Goal: Task Accomplishment & Management: Complete application form

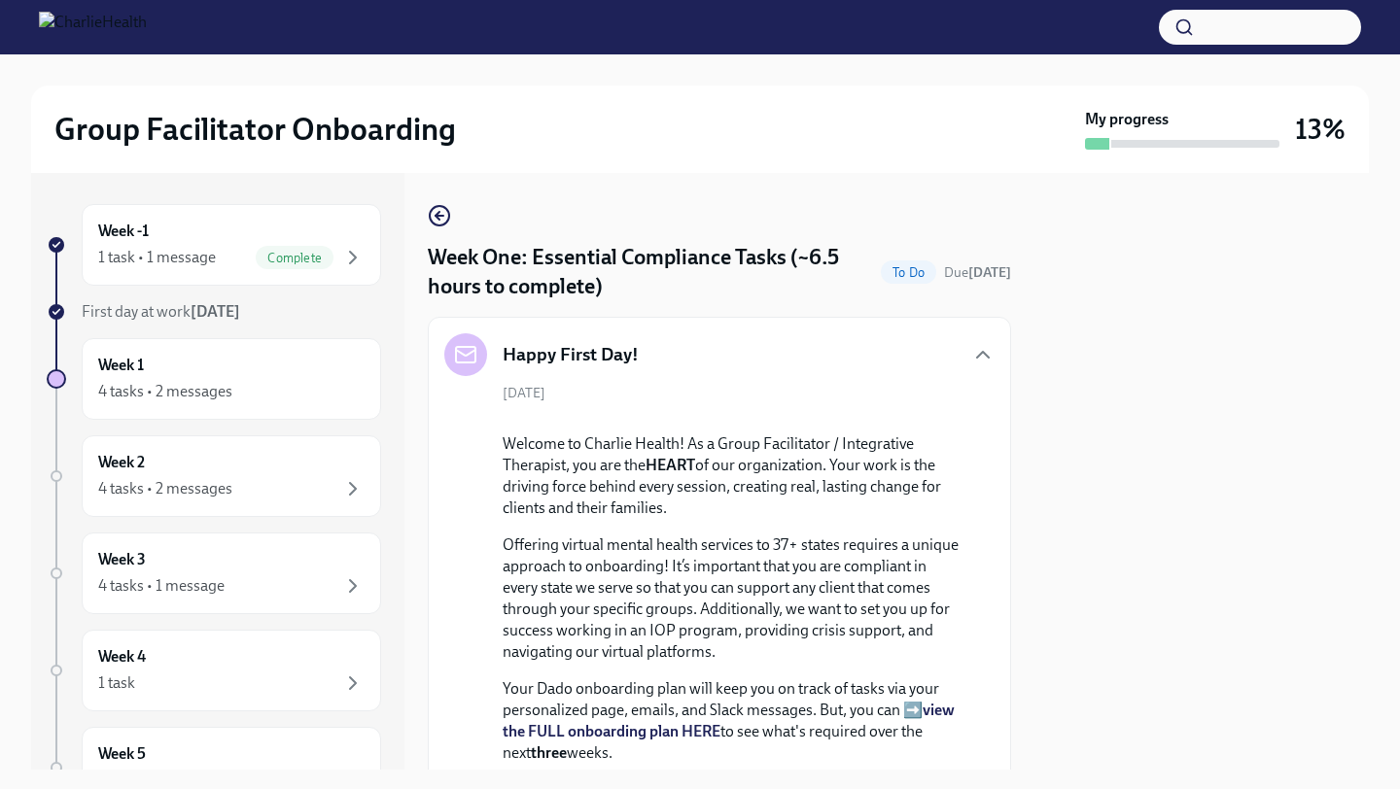
scroll to position [5446, 0]
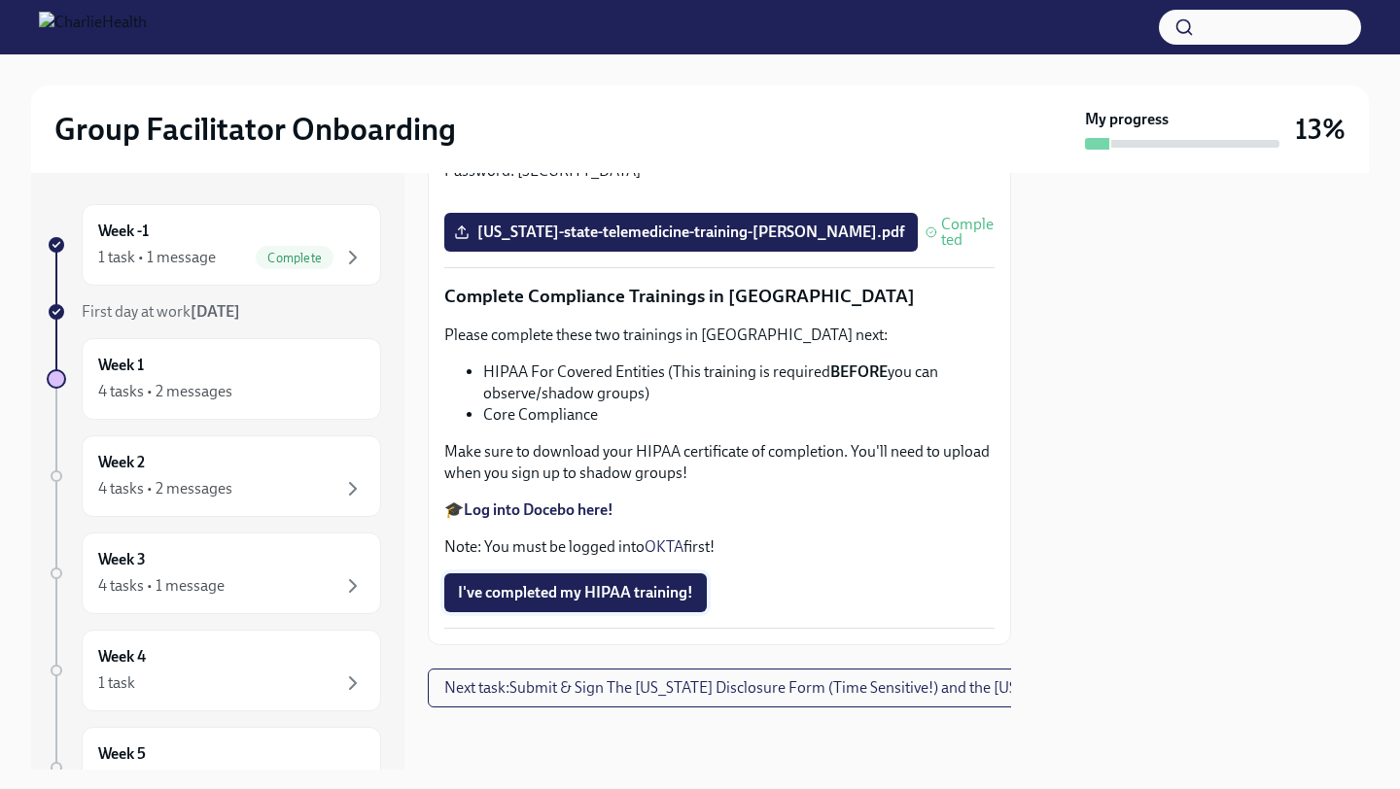
click at [640, 591] on span "I've completed my HIPAA training!" at bounding box center [575, 592] width 235 height 19
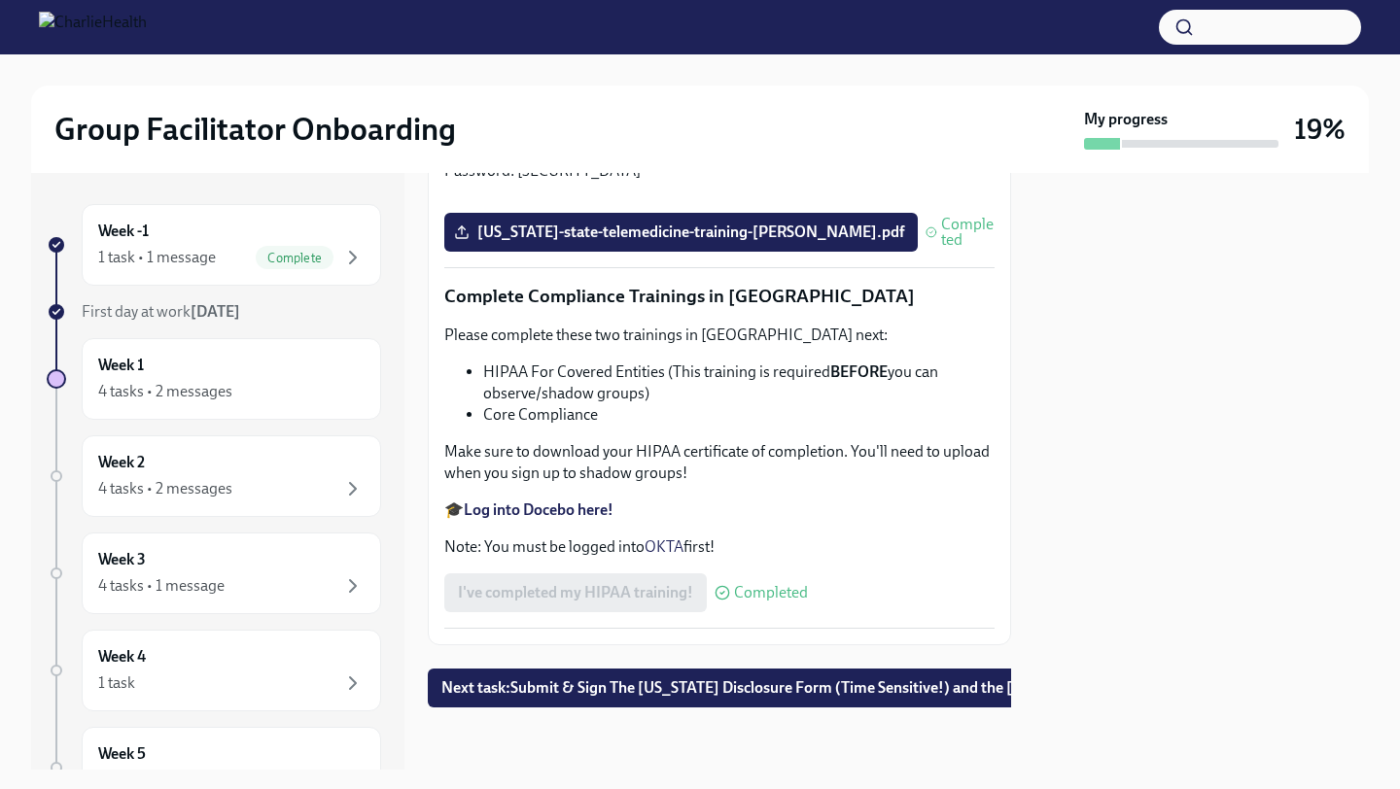
click at [1077, 622] on div at bounding box center [1201, 471] width 334 height 597
click at [629, 685] on span "Next task : Submit & Sign The [US_STATE] Disclosure Form (Time Sensitive!) and …" at bounding box center [828, 687] width 775 height 19
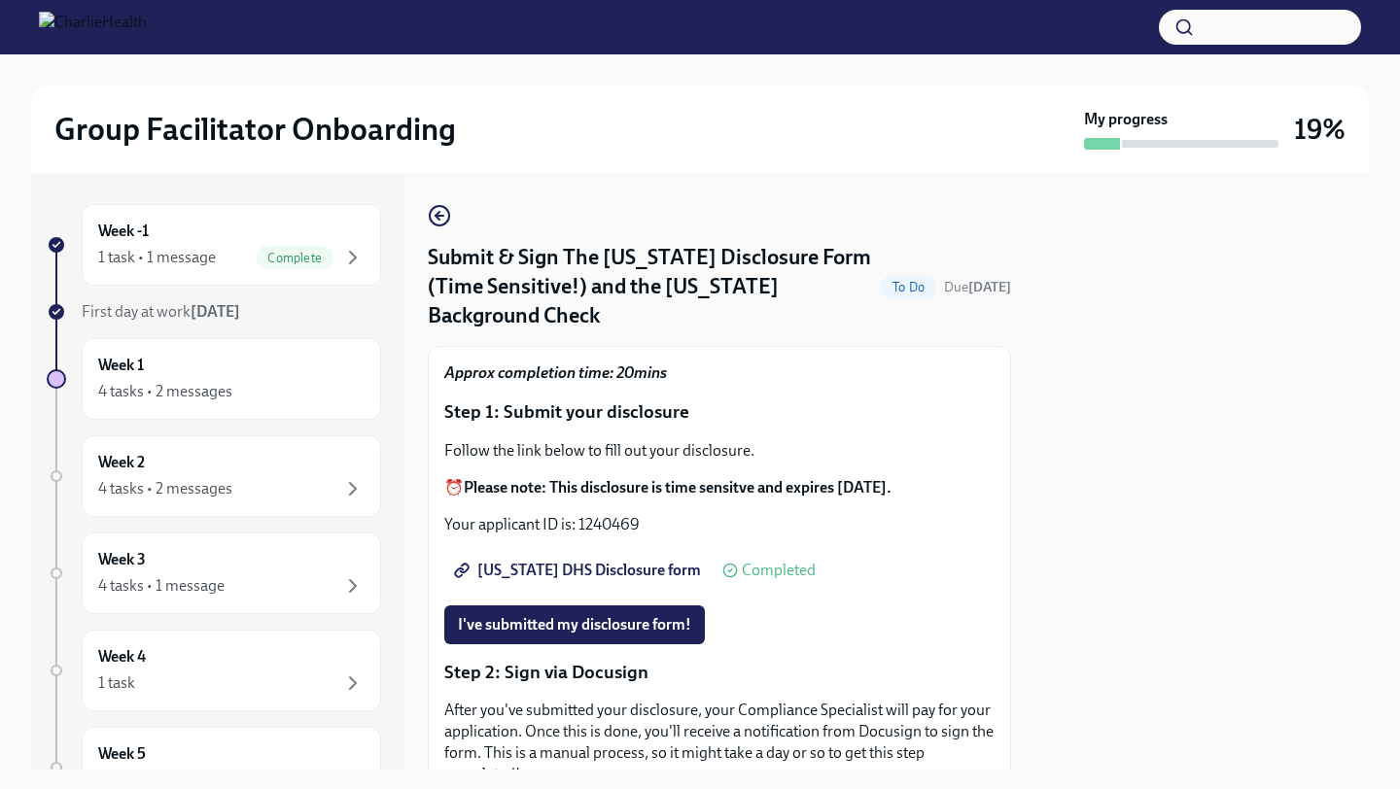
click at [598, 561] on span "[US_STATE] DHS Disclosure form" at bounding box center [579, 570] width 243 height 19
drag, startPoint x: 578, startPoint y: 496, endPoint x: 640, endPoint y: 493, distance: 61.3
click at [640, 514] on p "Your applicant ID is: 1240469" at bounding box center [719, 524] width 550 height 21
copy p "1240469"
click at [632, 615] on span "I've submitted my disclosure form!" at bounding box center [574, 624] width 233 height 19
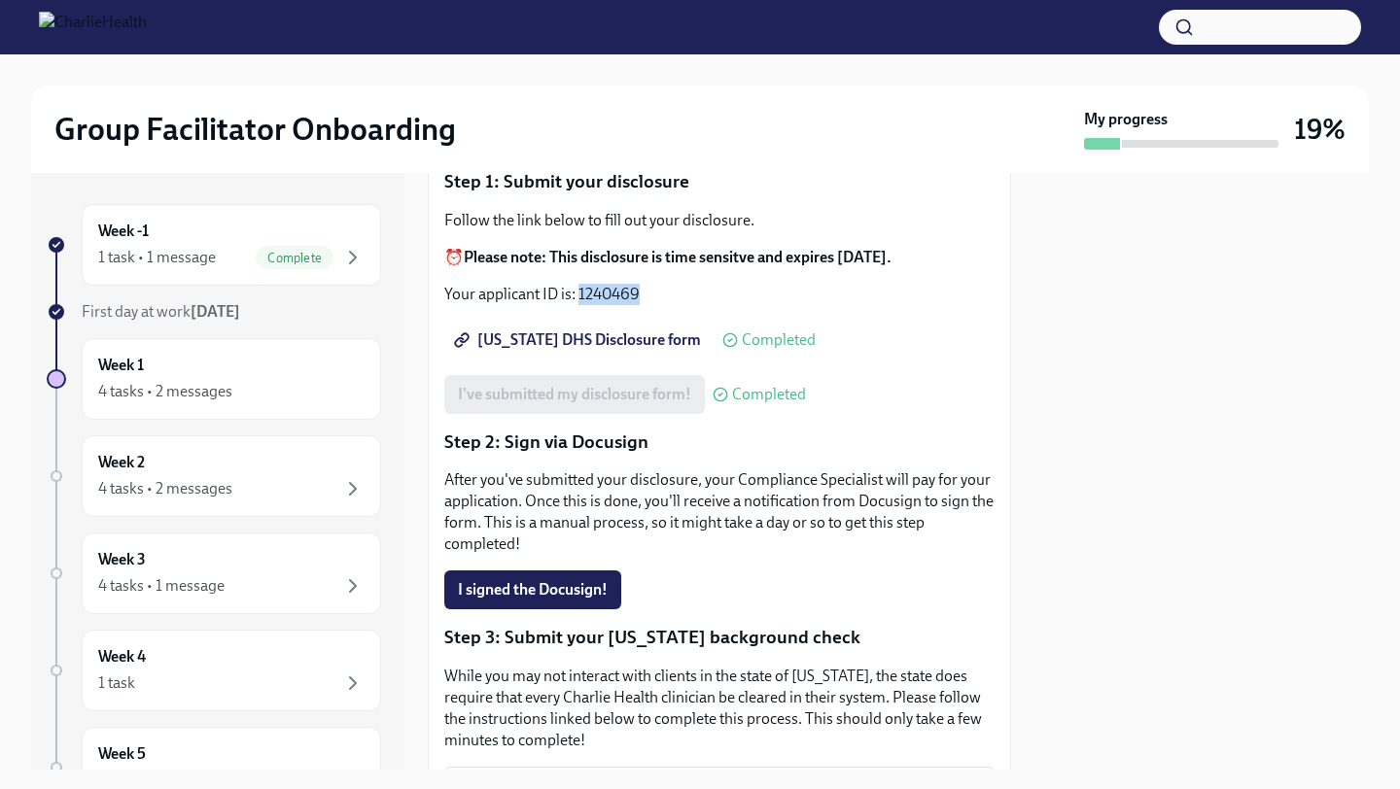
scroll to position [233, 0]
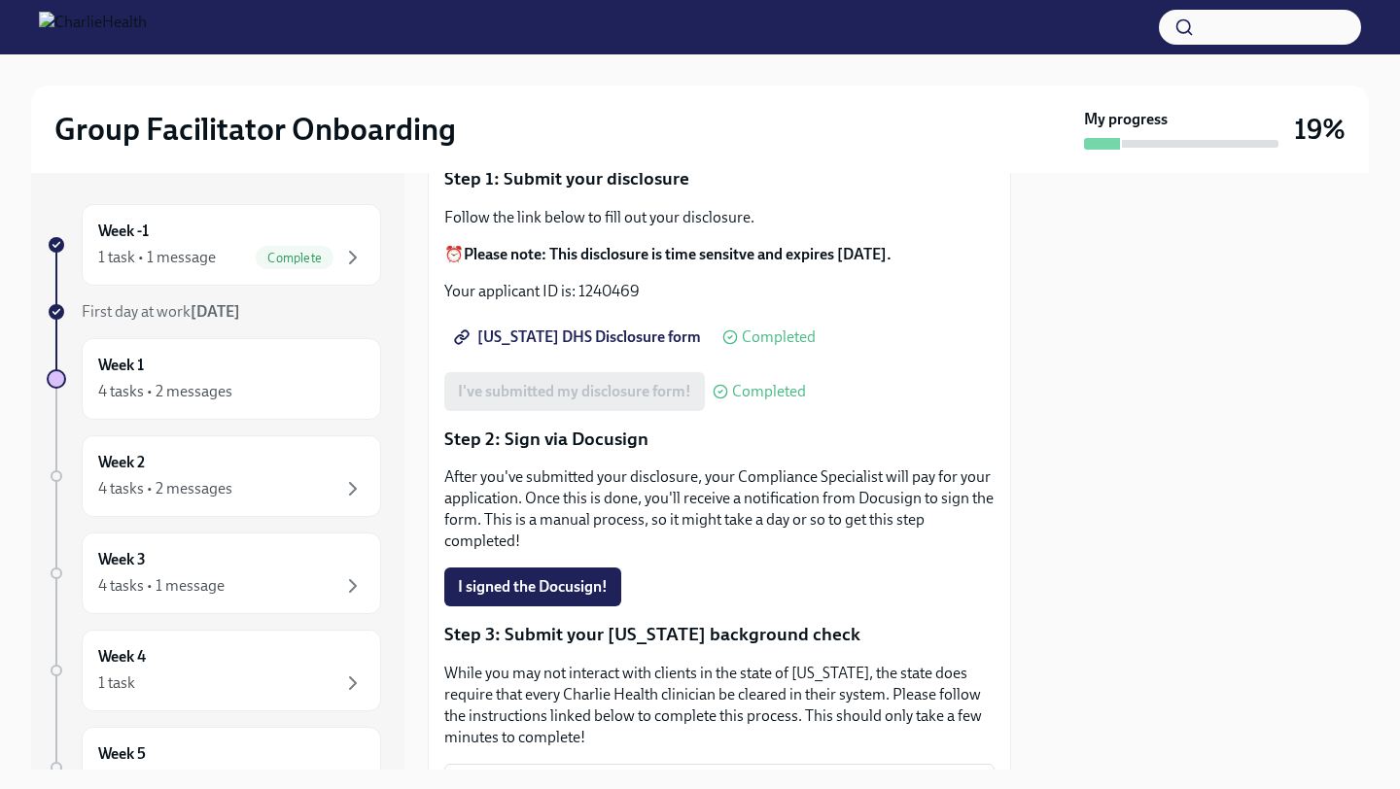
click at [1035, 565] on div at bounding box center [1201, 471] width 334 height 597
click at [1035, 559] on div at bounding box center [1201, 471] width 334 height 597
click at [954, 568] on div "I signed the Docusign!" at bounding box center [719, 587] width 550 height 39
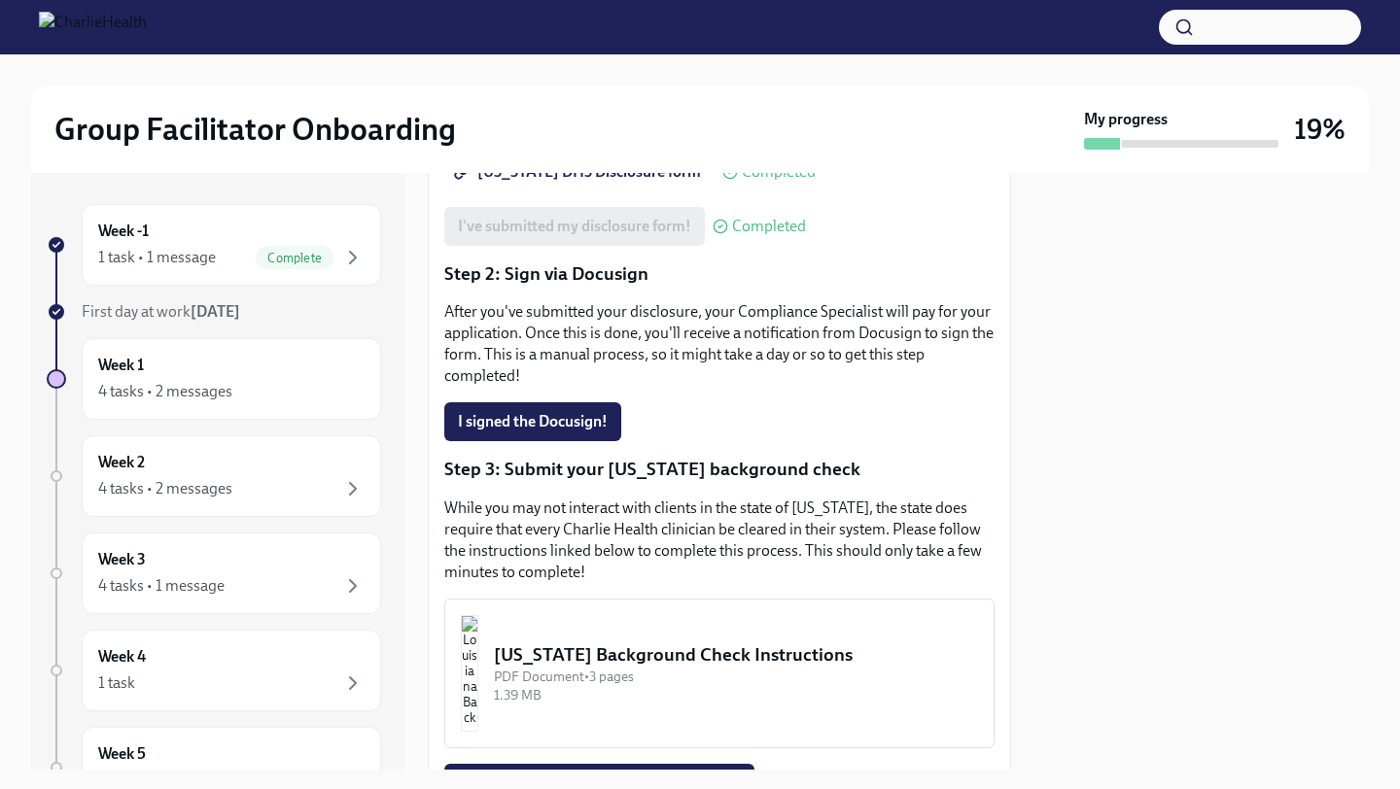
scroll to position [428, 0]
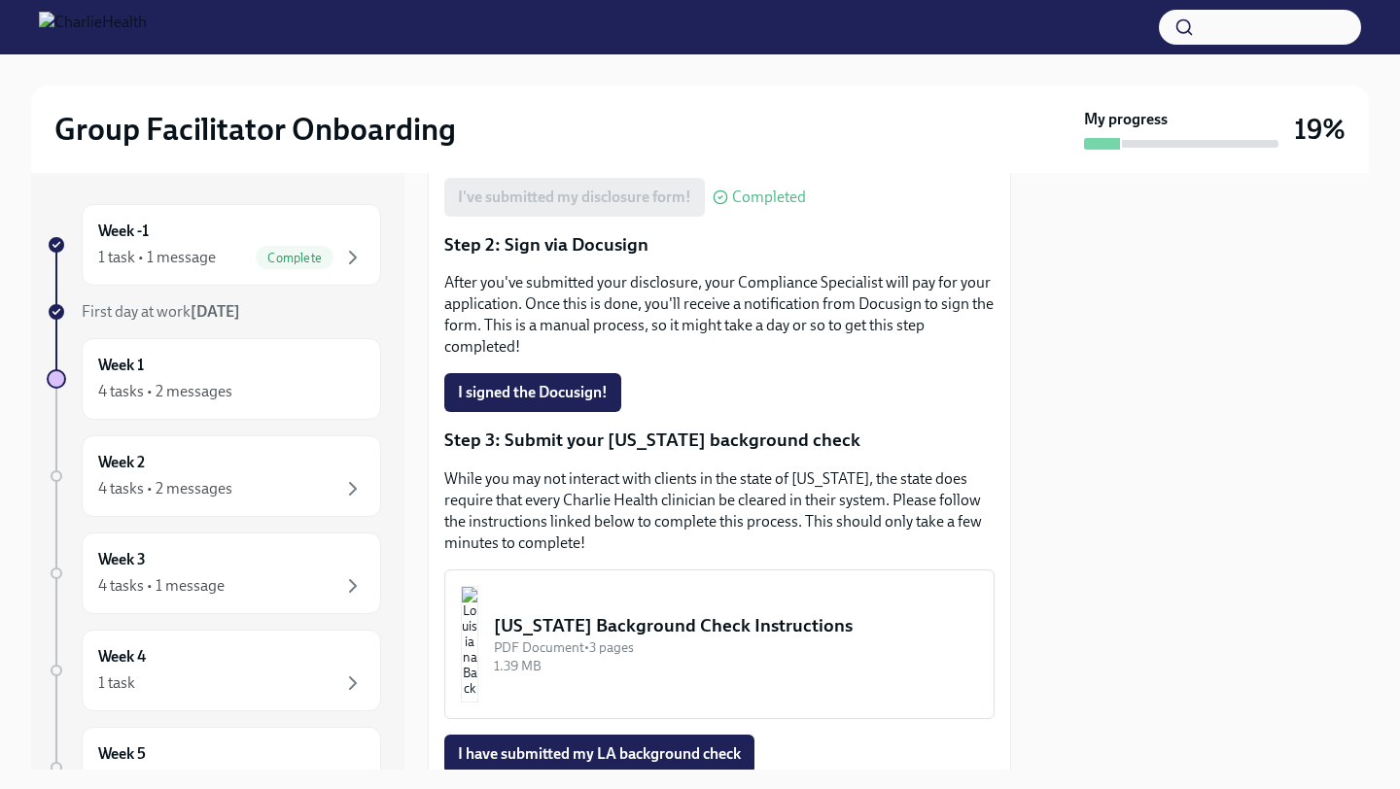
click at [627, 613] on div "[US_STATE] Background Check Instructions" at bounding box center [736, 625] width 484 height 25
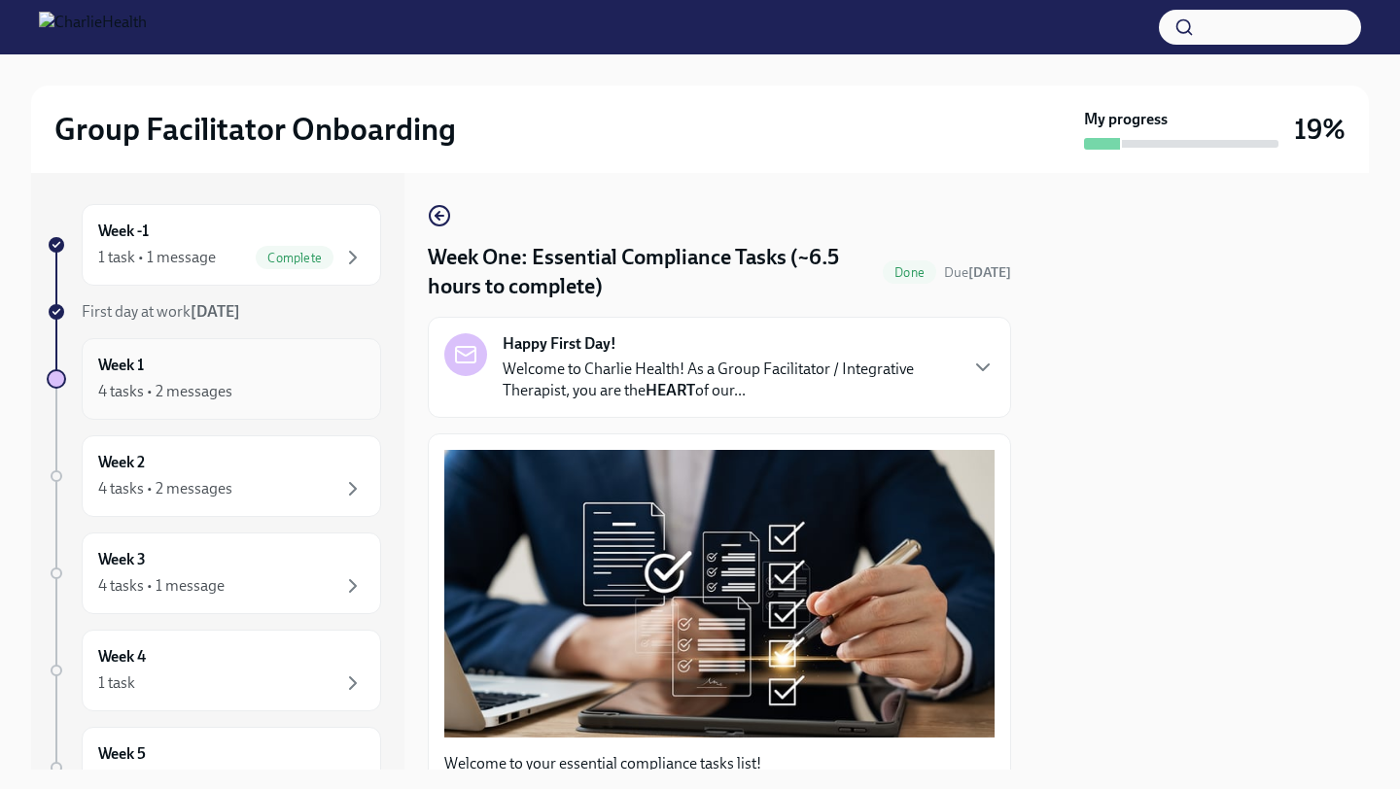
click at [259, 363] on div "Week 1 4 tasks • 2 messages" at bounding box center [231, 379] width 266 height 49
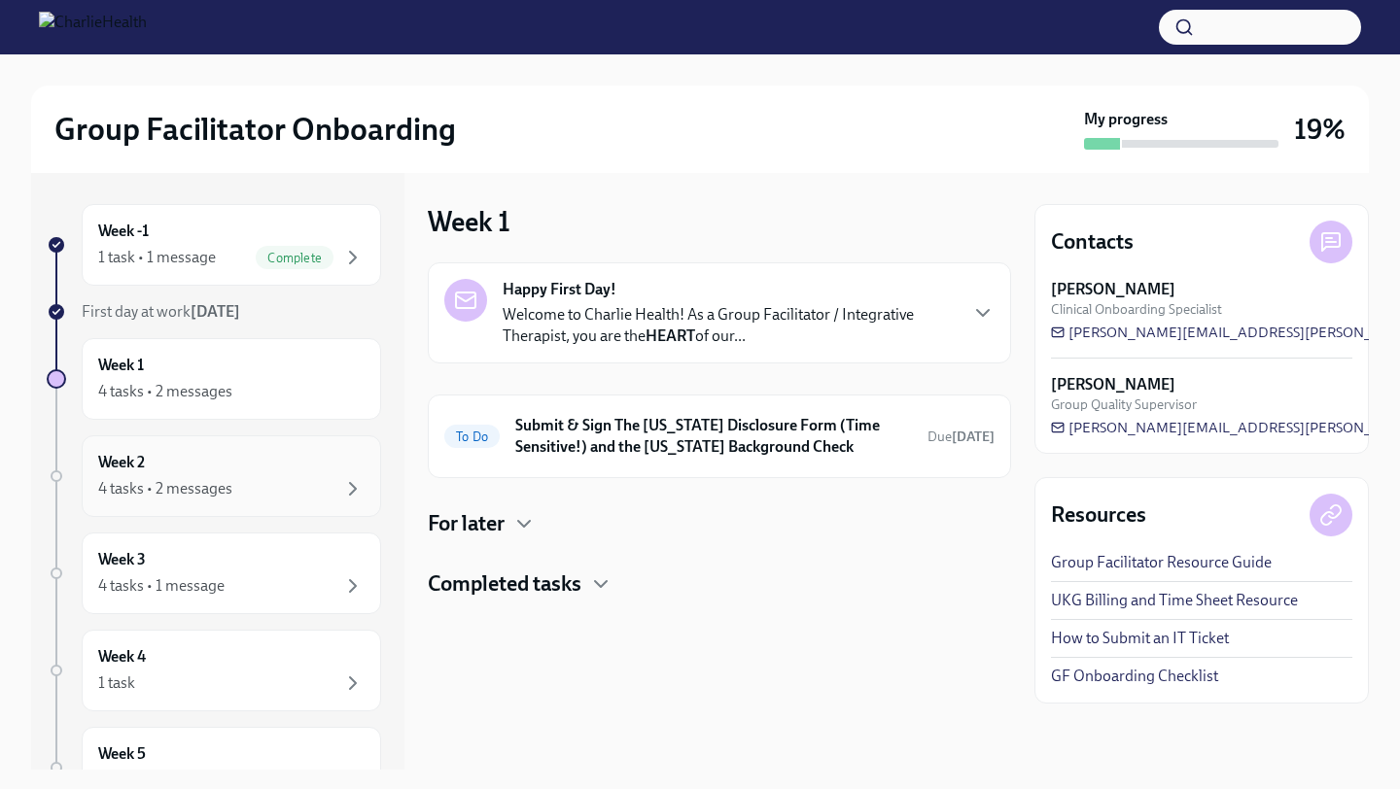
click at [244, 464] on div "Week 2 4 tasks • 2 messages" at bounding box center [231, 476] width 266 height 49
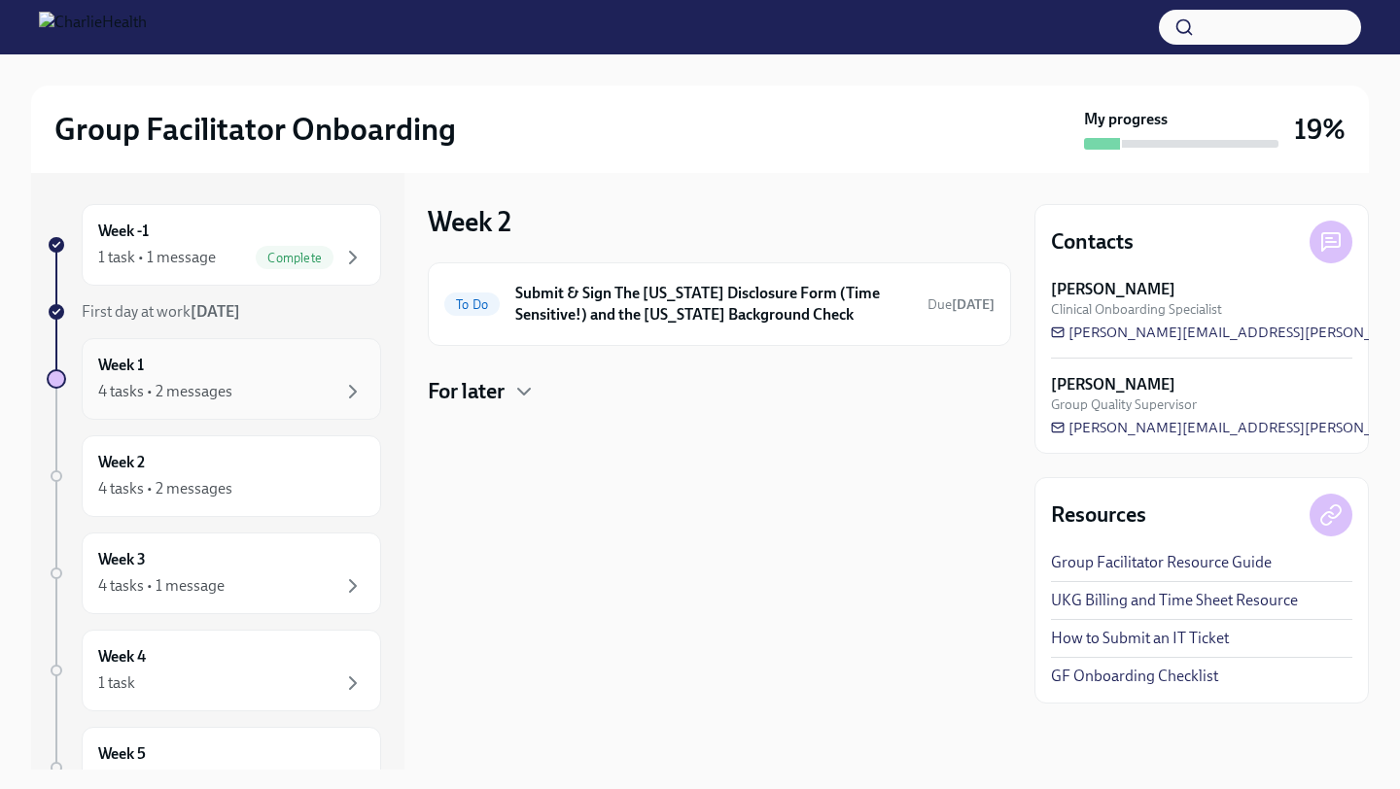
click at [247, 343] on div "Week 1 4 tasks • 2 messages" at bounding box center [231, 379] width 299 height 82
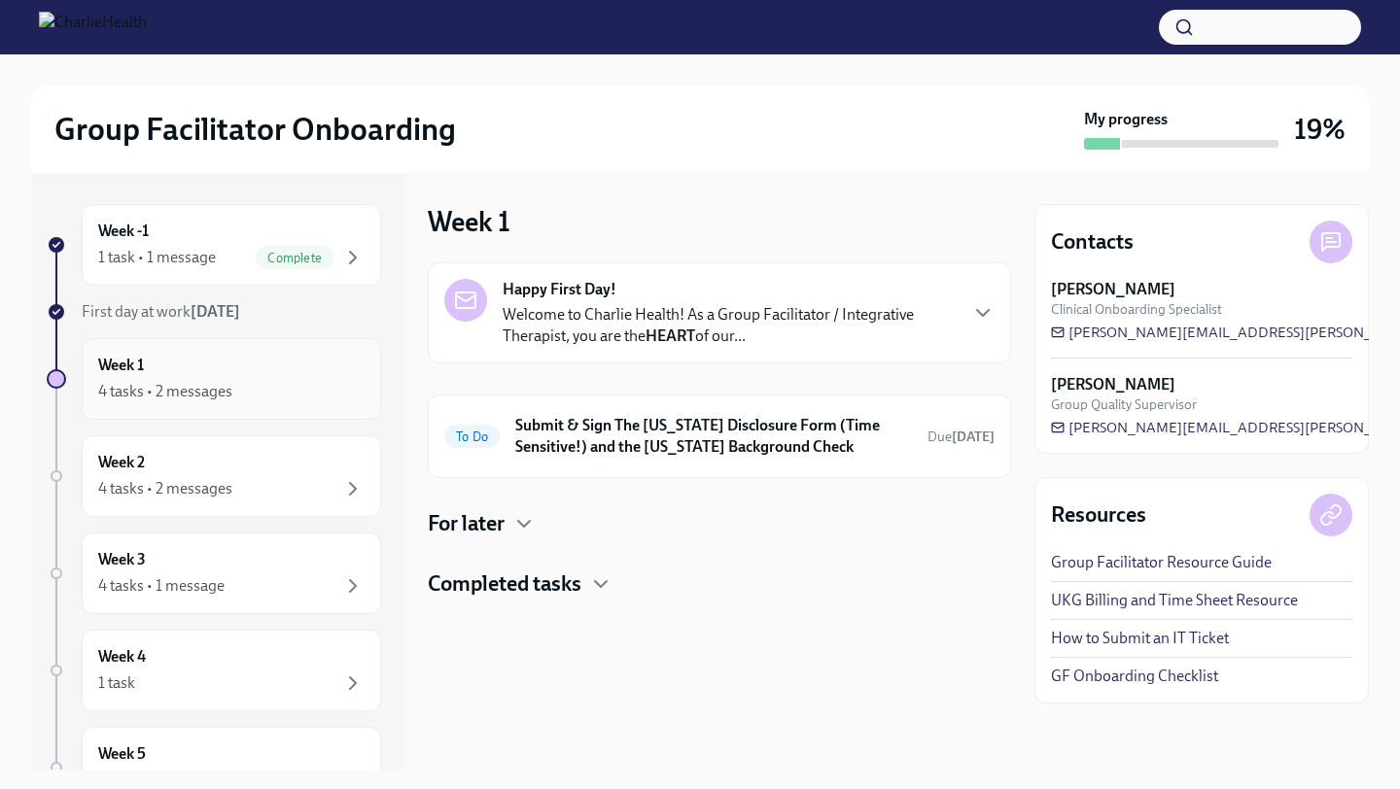
click at [276, 378] on div "Week 1 4 tasks • 2 messages" at bounding box center [231, 379] width 266 height 49
click at [981, 314] on icon "button" at bounding box center [983, 313] width 12 height 6
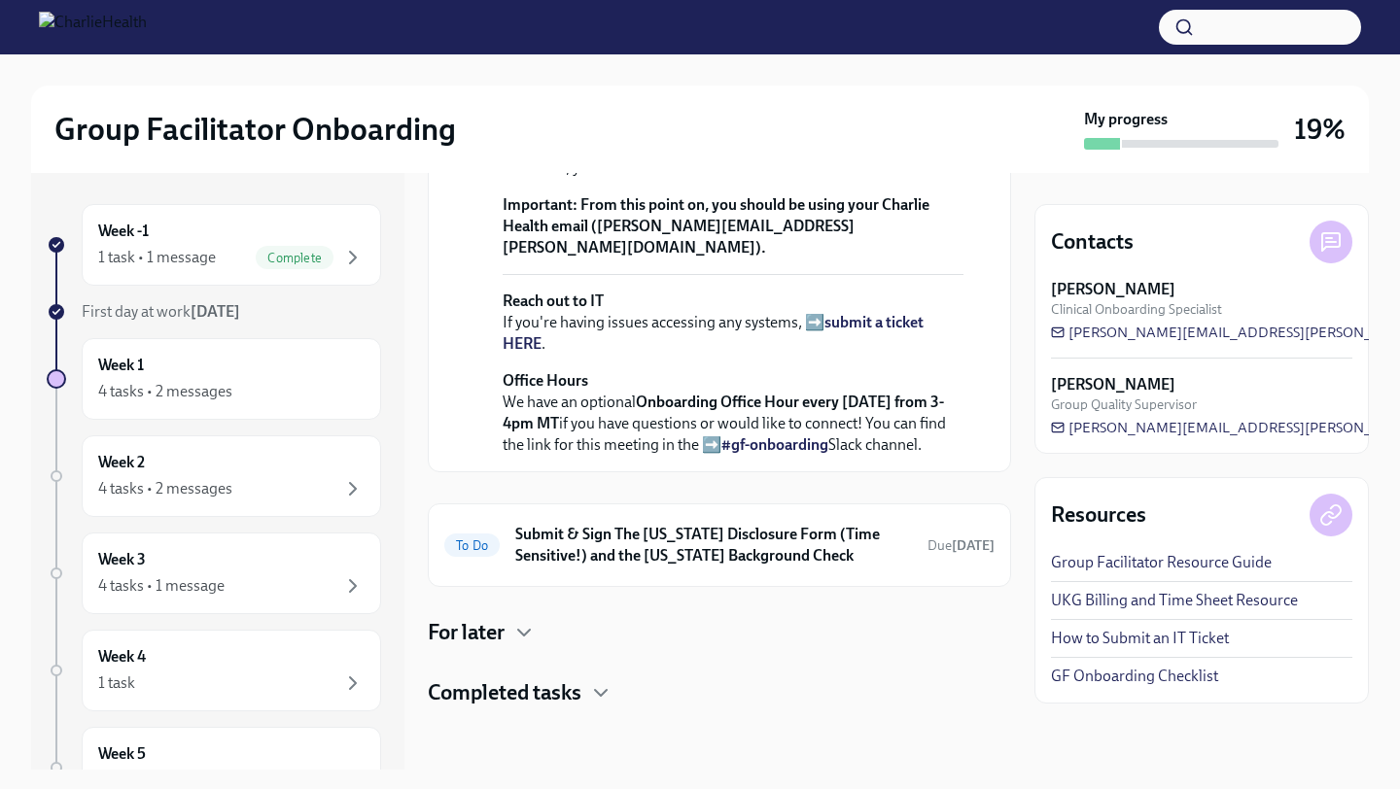
scroll to position [762, 0]
click at [948, 340] on p "Reach out to IT If you're having issues accessing any systems, ➡️ submit a tick…" at bounding box center [732, 323] width 461 height 64
click at [873, 541] on h6 "Submit & Sign The [US_STATE] Disclosure Form (Time Sensitive!) and the [US_STAT…" at bounding box center [713, 545] width 397 height 43
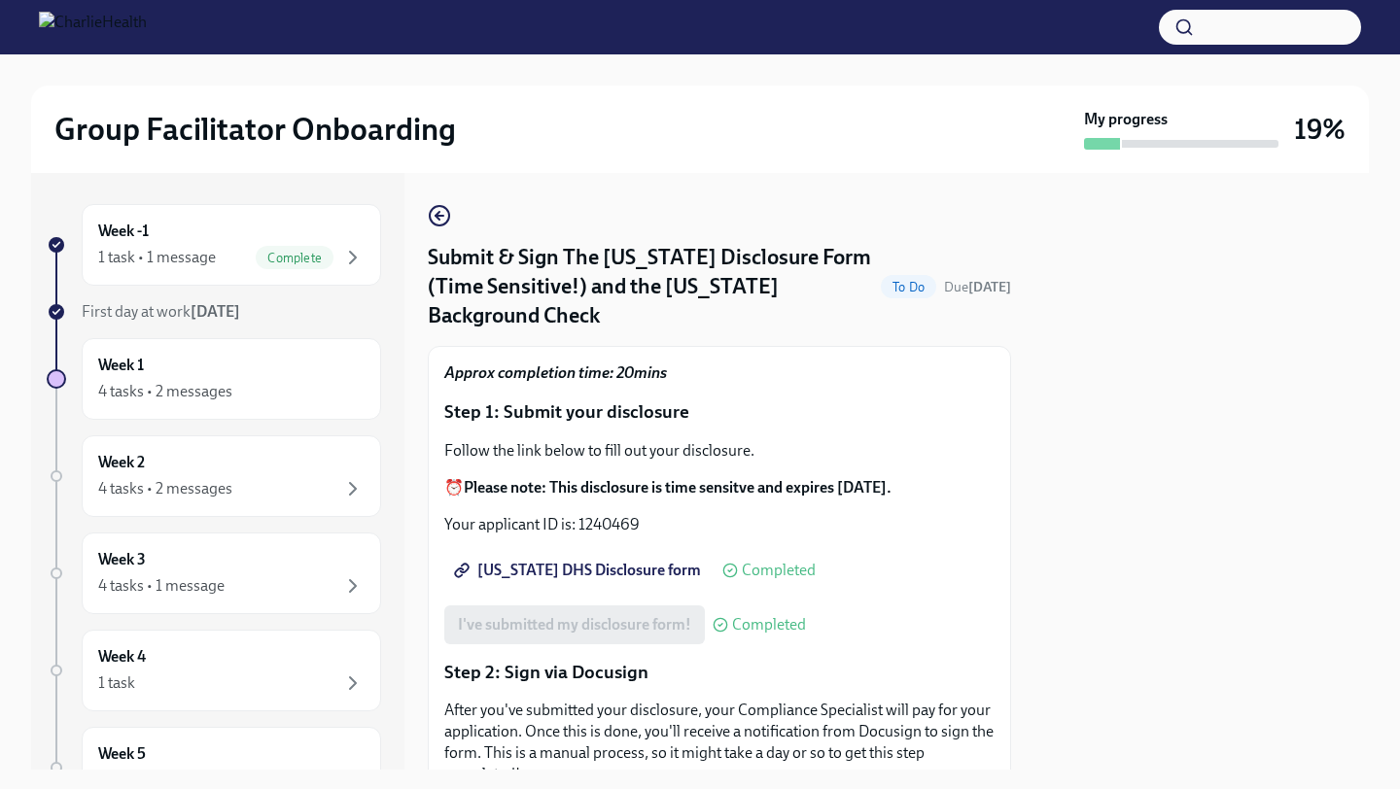
click at [1065, 506] on div at bounding box center [1201, 471] width 334 height 597
click at [988, 551] on div "[US_STATE] DHS Disclosure form Completed" at bounding box center [719, 570] width 550 height 39
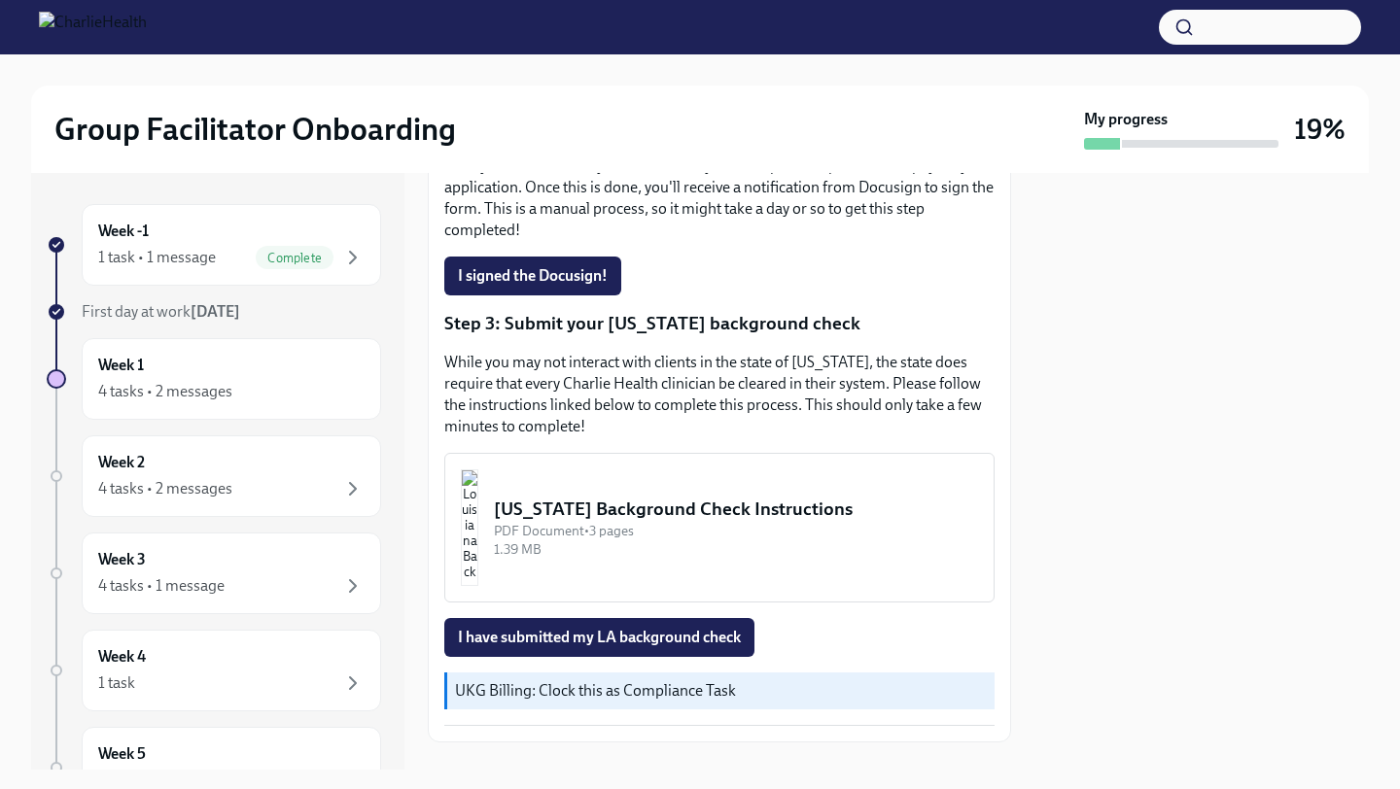
scroll to position [550, 0]
